Goal: Find specific page/section: Find specific page/section

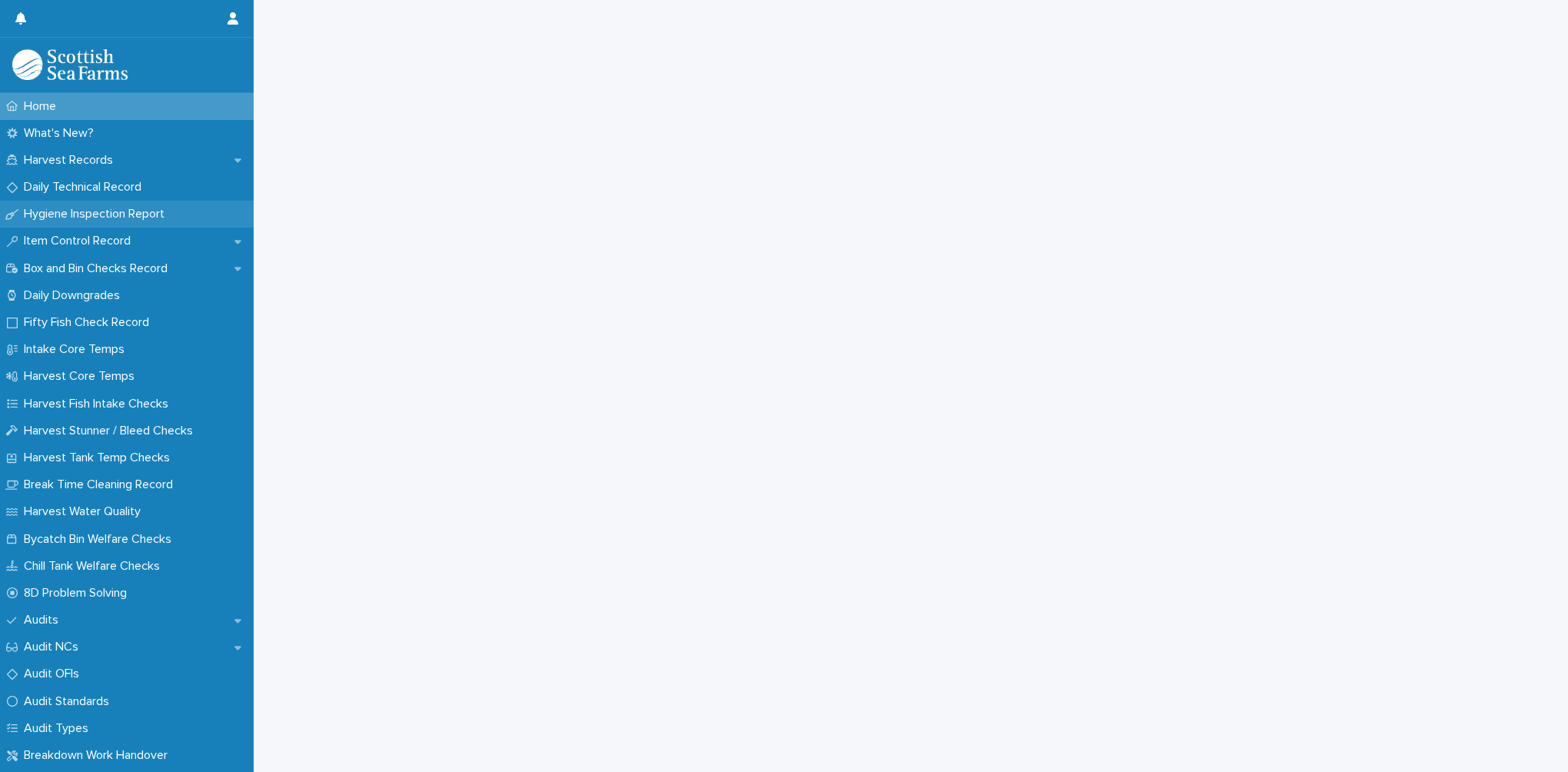
click at [108, 214] on p "Hygiene Inspection Report" at bounding box center [97, 214] width 159 height 15
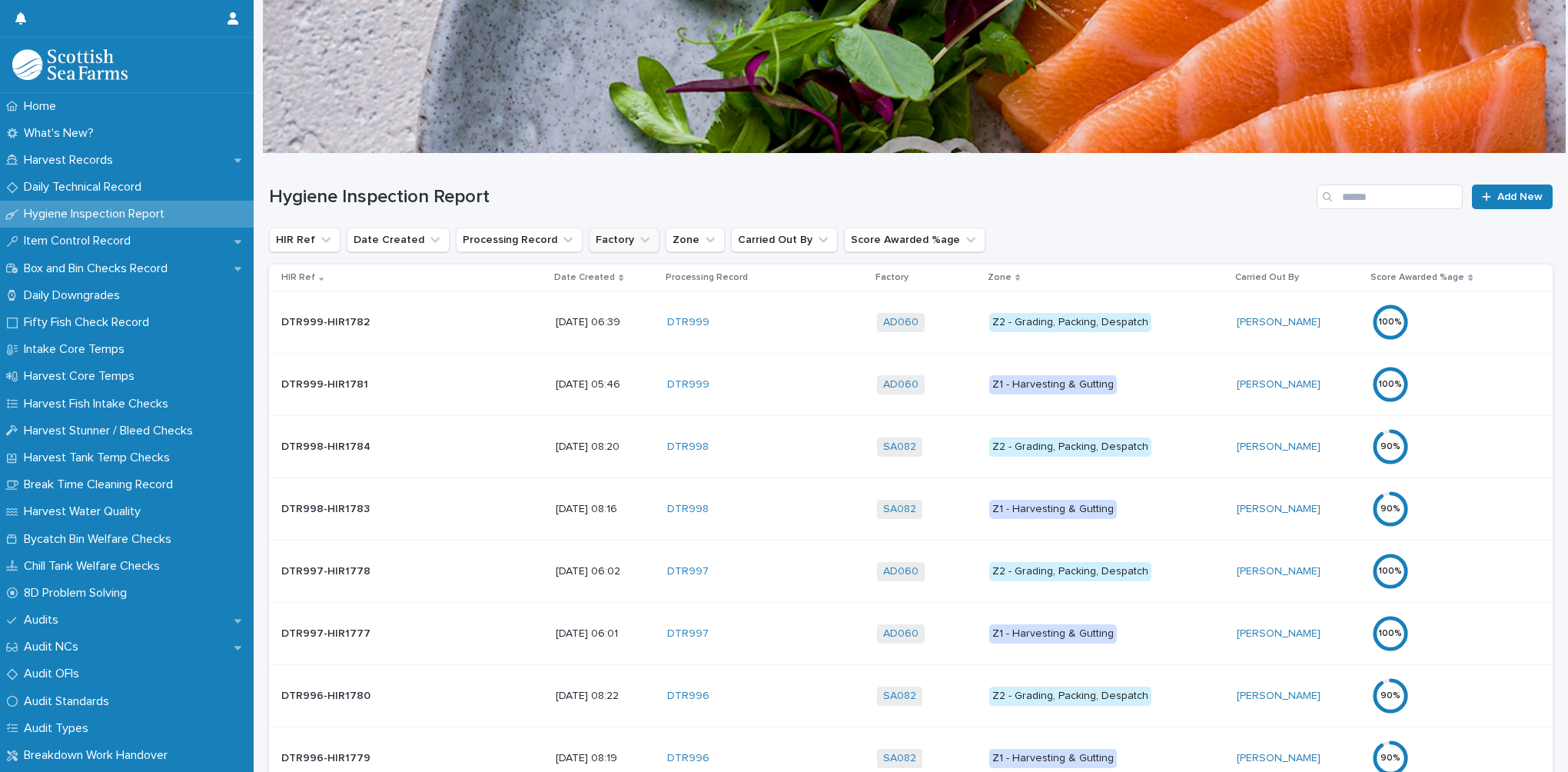
click at [596, 239] on button "Factory" at bounding box center [624, 240] width 70 height 25
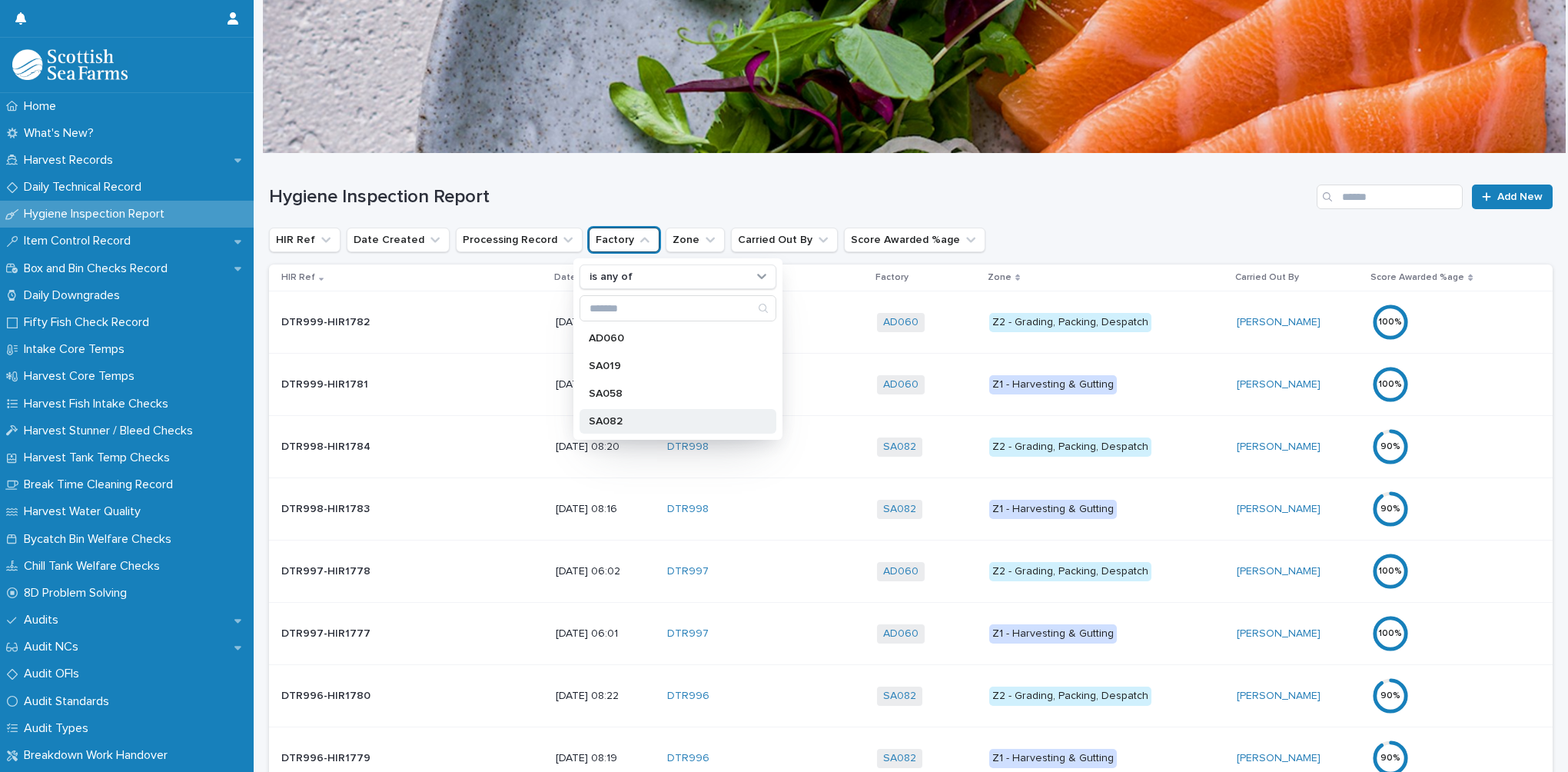
click at [603, 422] on p "SA082" at bounding box center [671, 422] width 163 height 11
click at [647, 180] on div "Hygiene Inspection Report Add New" at bounding box center [910, 190] width 1283 height 74
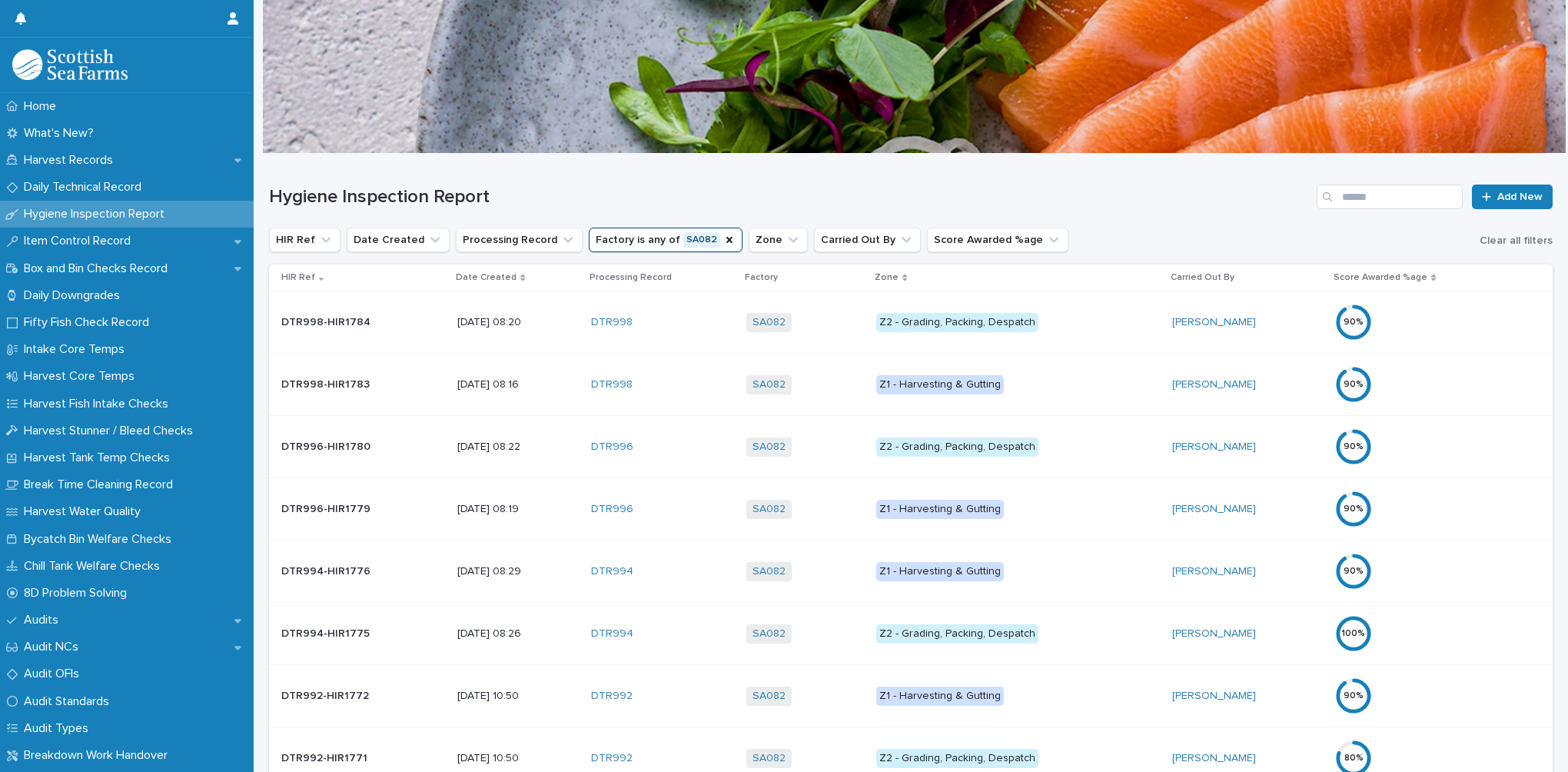
click at [489, 277] on p "Date Created" at bounding box center [486, 277] width 60 height 16
click at [489, 277] on div "Date Created" at bounding box center [517, 277] width 124 height 16
